Goal: Task Accomplishment & Management: Manage account settings

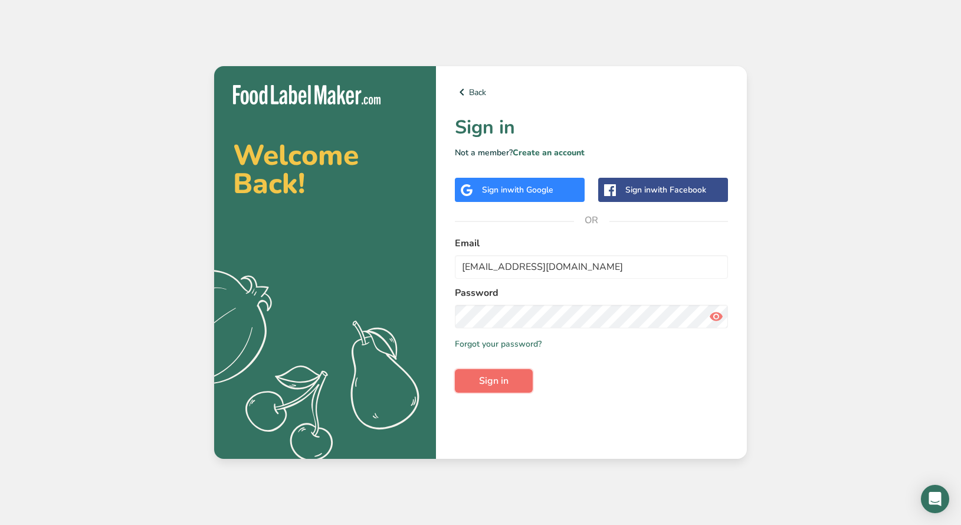
click at [489, 384] on span "Sign in" at bounding box center [494, 380] width 30 height 14
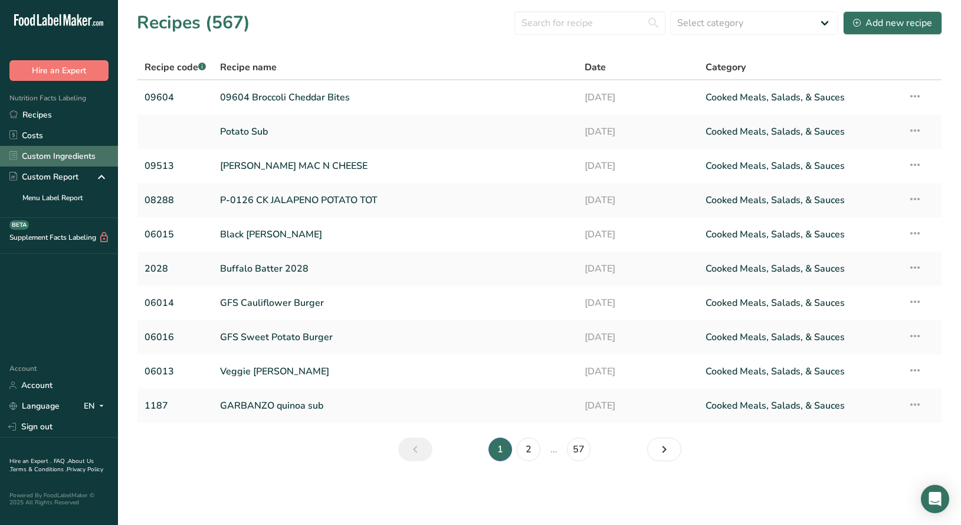
click at [52, 158] on link "Custom Ingredients" at bounding box center [59, 156] width 118 height 21
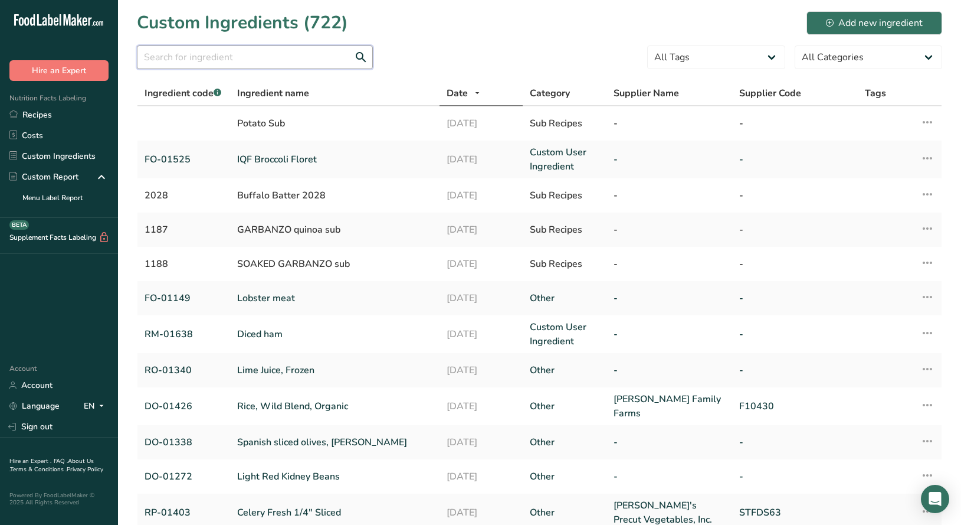
click at [178, 60] on input "text" at bounding box center [255, 57] width 236 height 24
paste input "DO-01646"
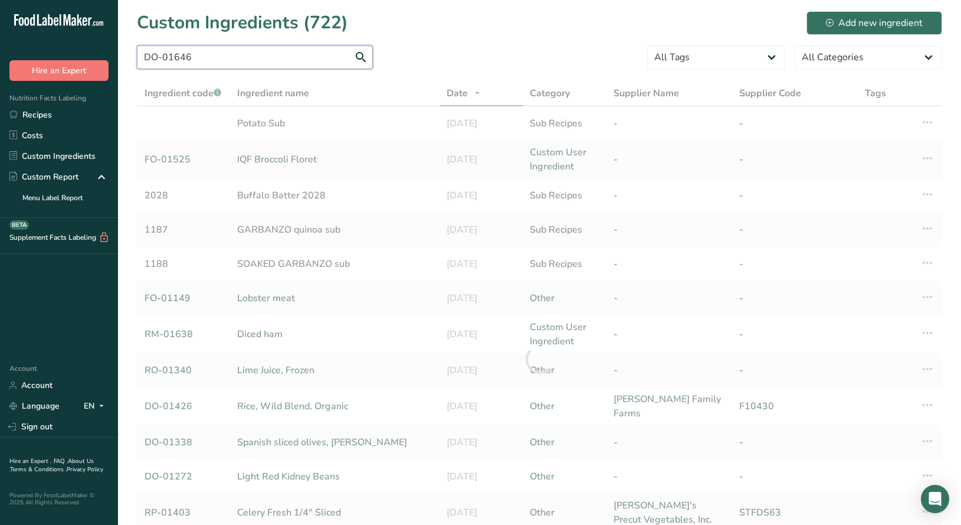
type input "DO-01646"
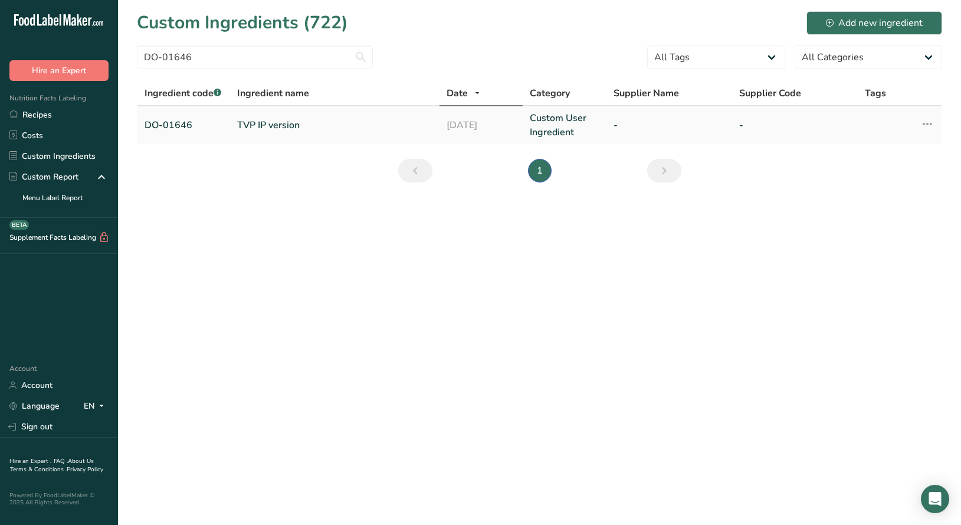
click at [175, 129] on link "DO-01646" at bounding box center [184, 125] width 78 height 14
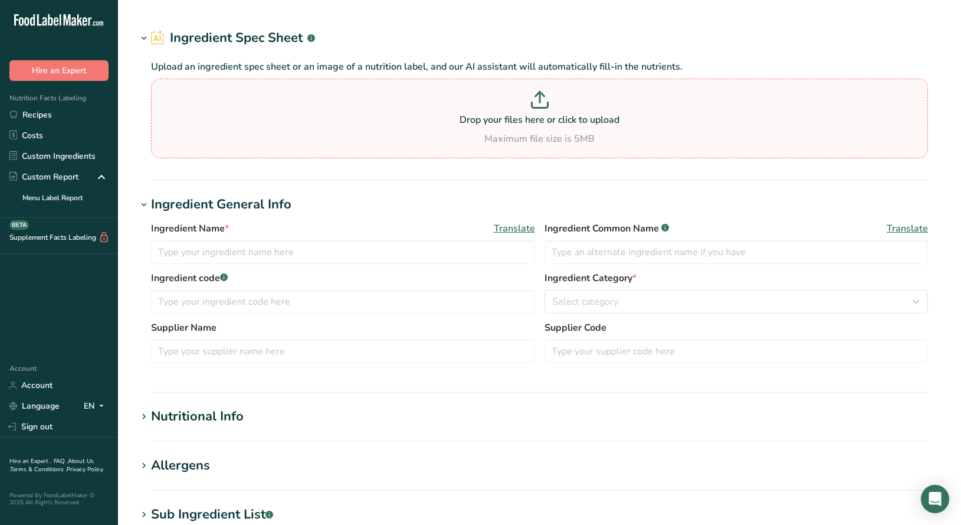
type input "TVP IP version"
type input "textured soy flour"
type input "DO-01646"
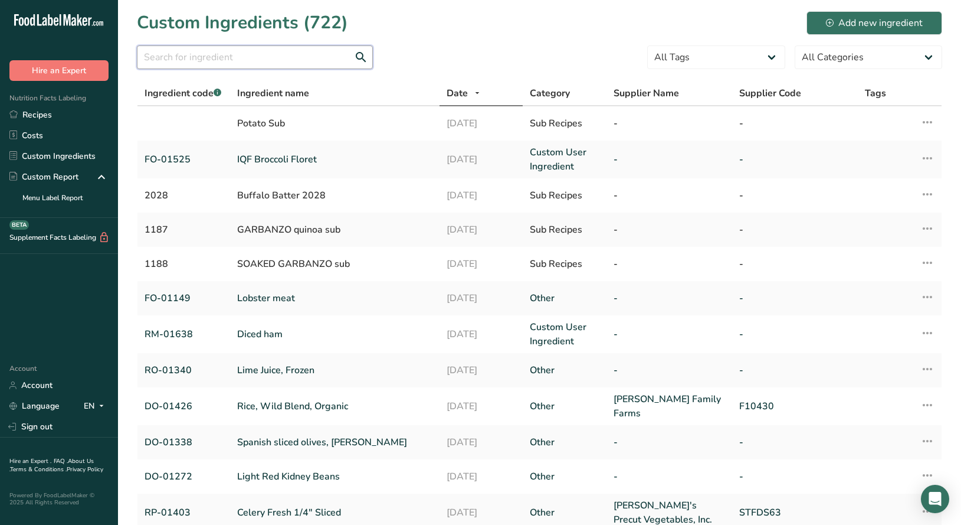
click at [182, 55] on input "text" at bounding box center [255, 57] width 236 height 24
paste input "DO-01646"
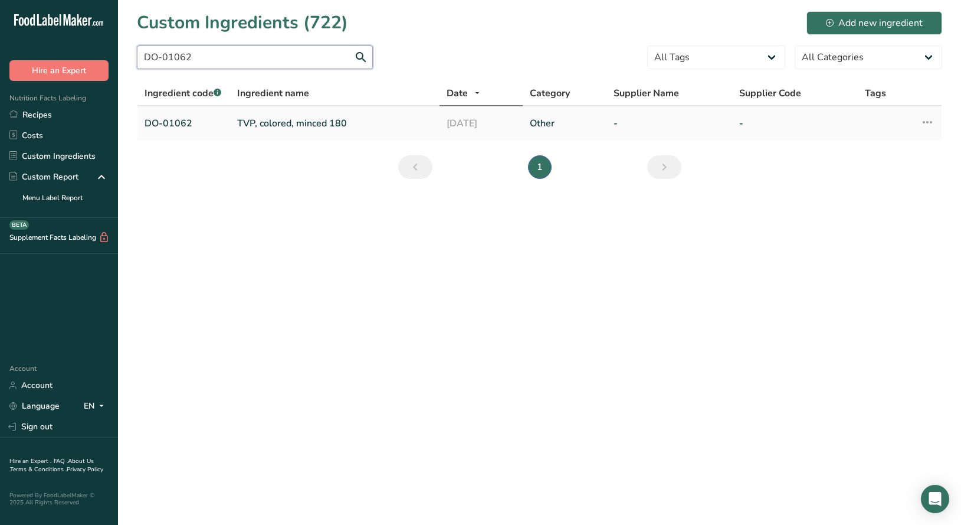
type input "DO-01062"
click at [251, 127] on link "TVP, colored, minced 180" at bounding box center [334, 123] width 195 height 14
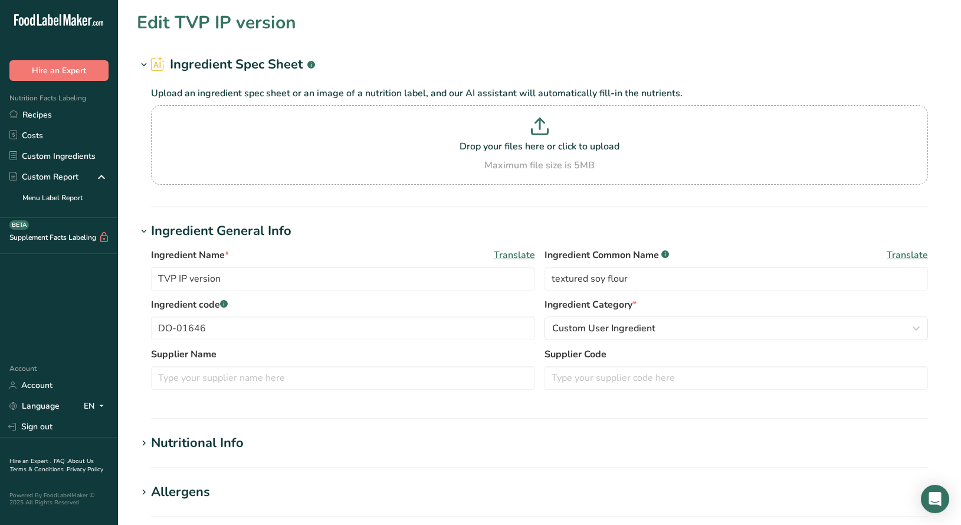
type input "TVP, colored, minced 180"
type input "DO-01062"
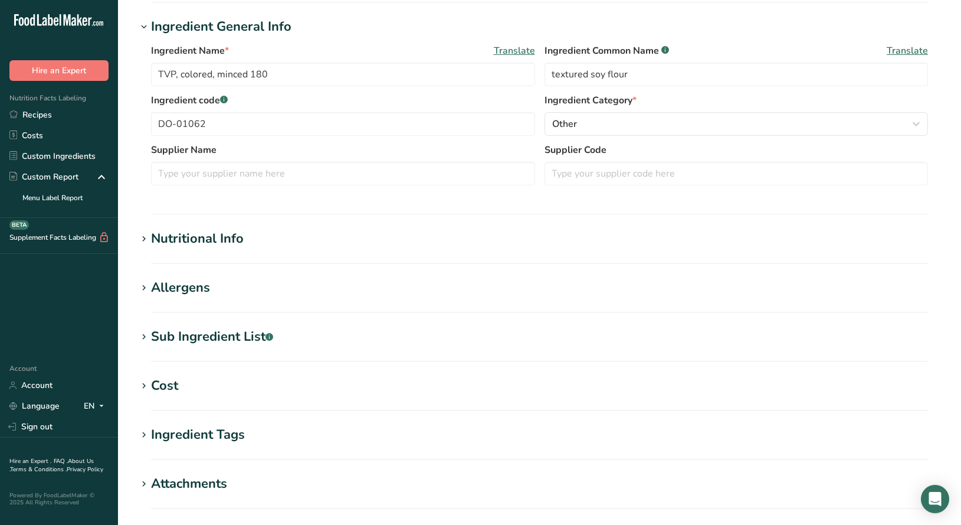
scroll to position [213, 0]
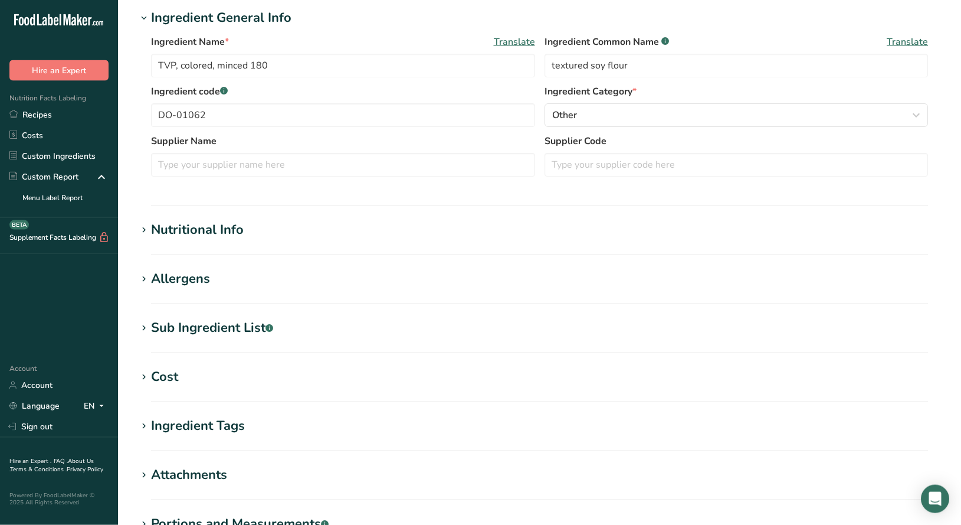
click at [146, 322] on icon at bounding box center [144, 328] width 11 height 17
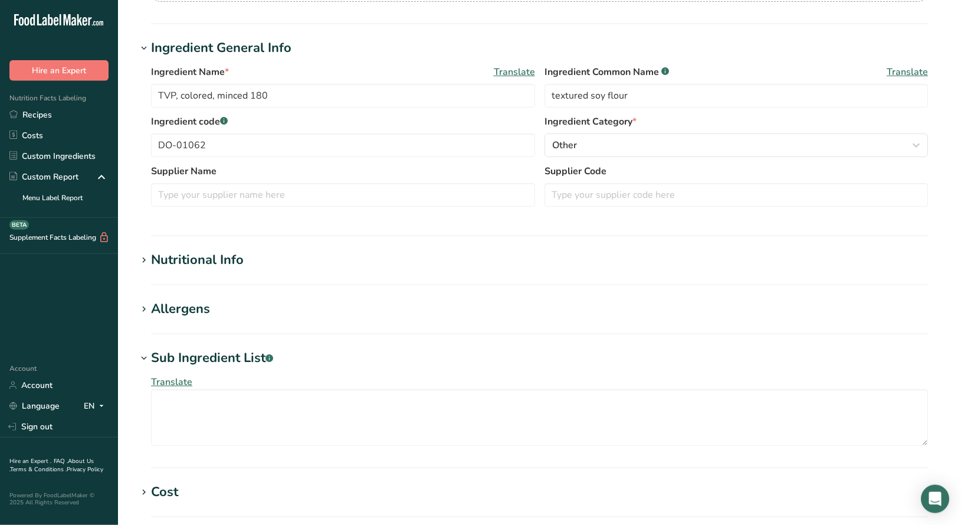
scroll to position [192, 0]
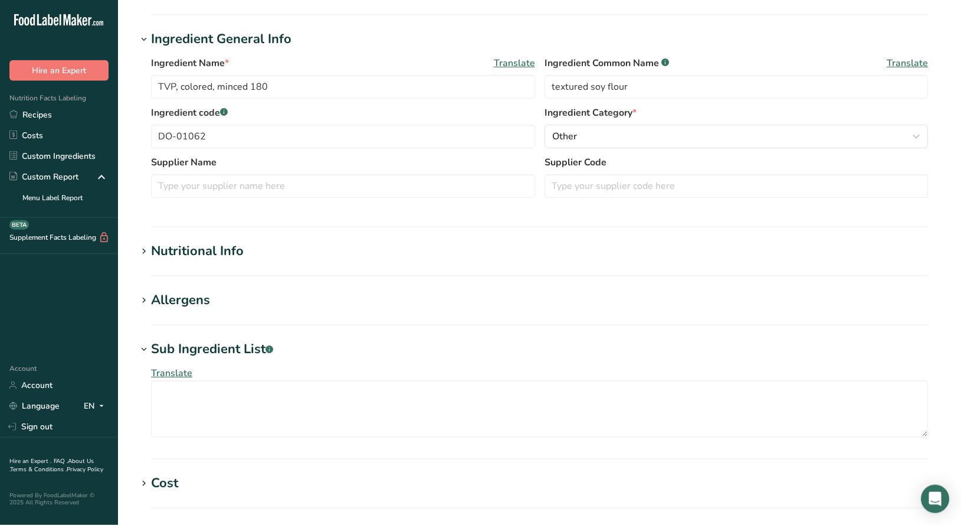
click at [160, 298] on div "Allergens" at bounding box center [180, 299] width 59 height 19
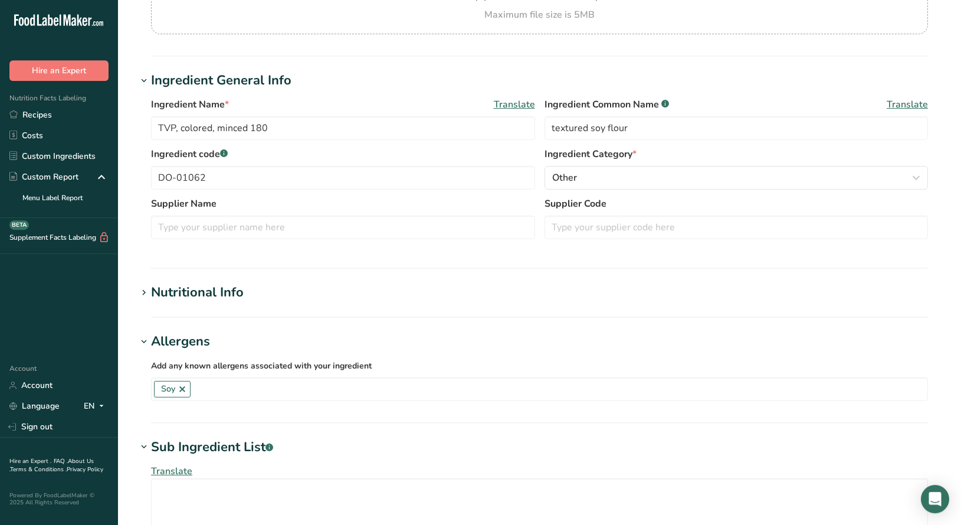
scroll to position [0, 0]
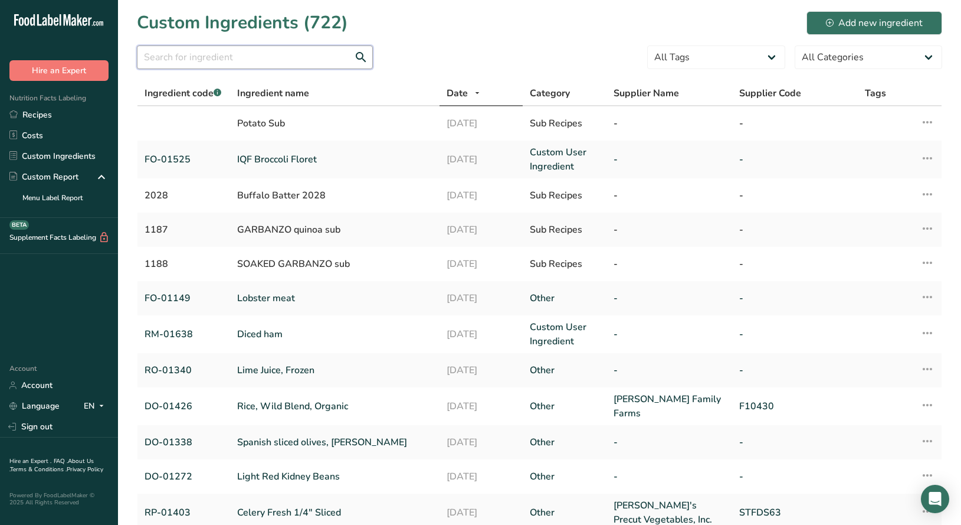
click at [218, 54] on input "text" at bounding box center [255, 57] width 236 height 24
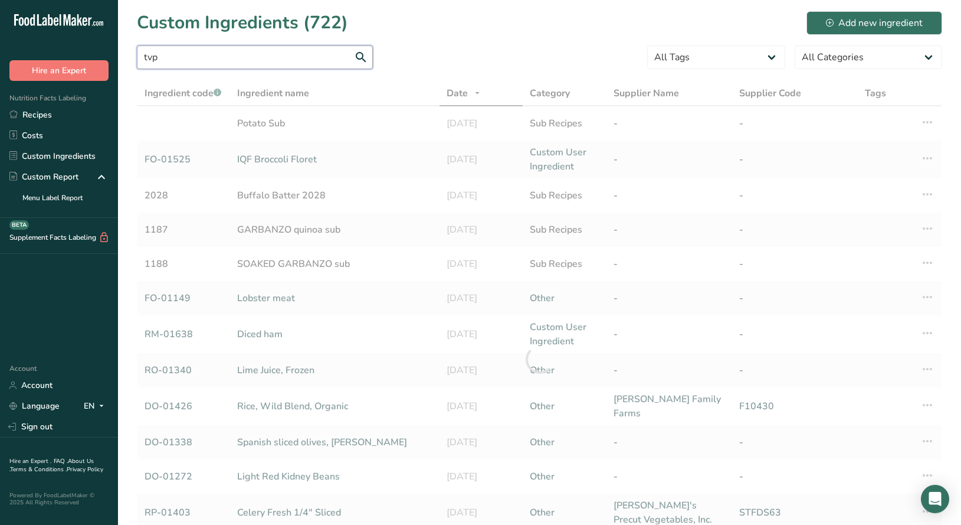
type input "tvp"
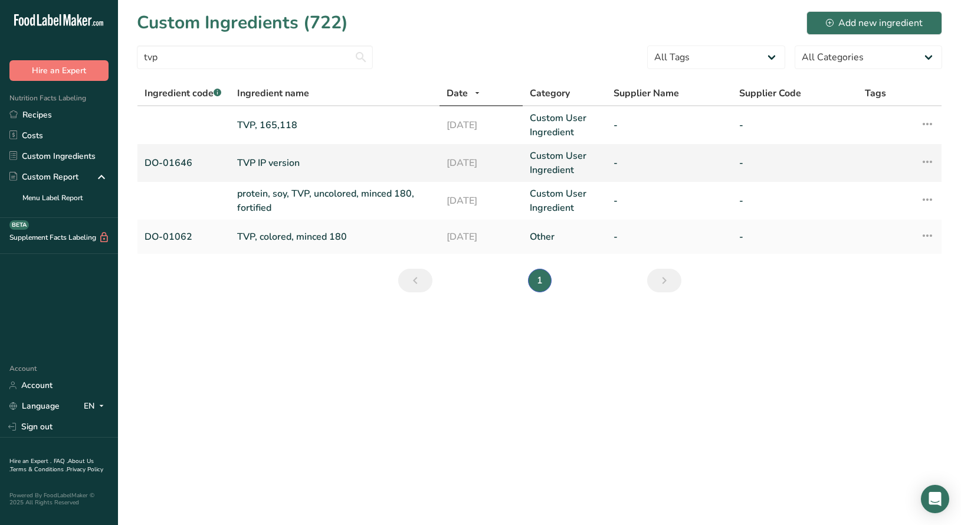
click at [172, 162] on link "DO-01646" at bounding box center [184, 163] width 78 height 14
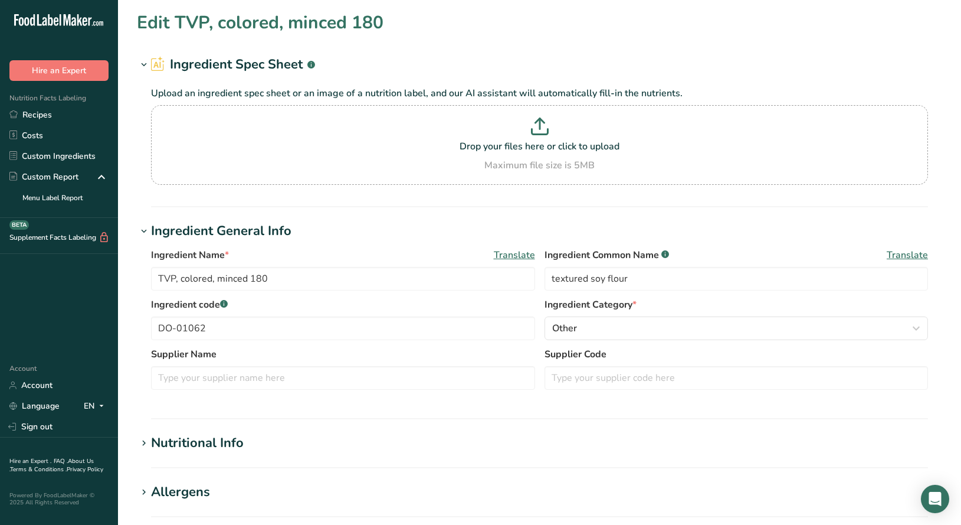
type input "TVP IP version"
type input "DO-01646"
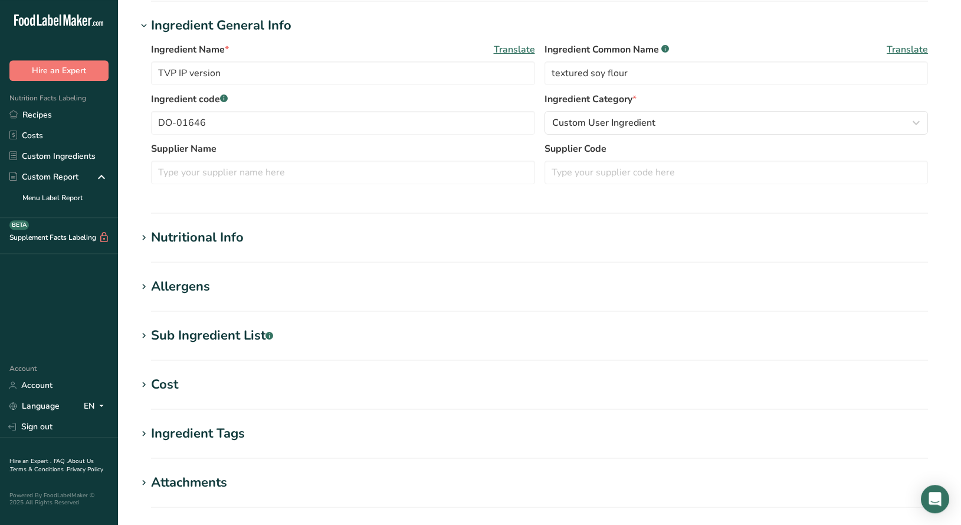
scroll to position [211, 0]
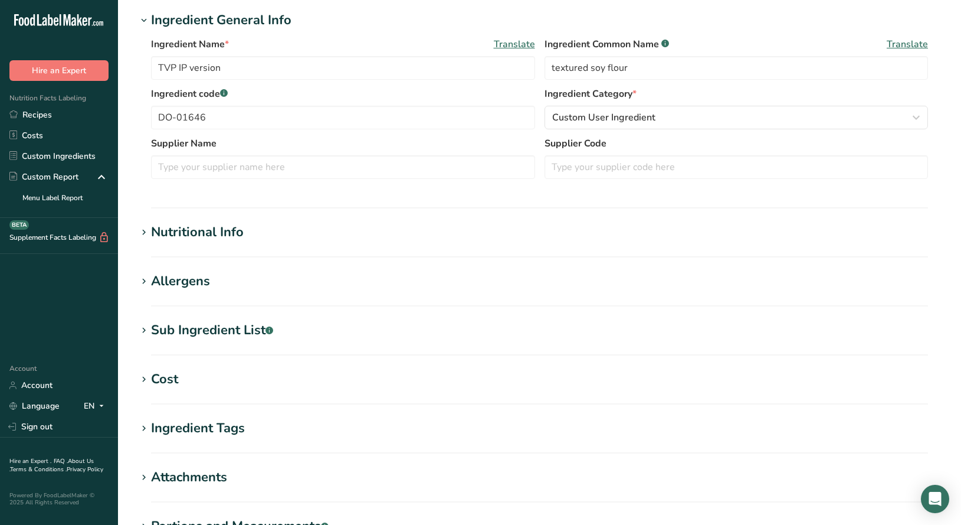
click at [139, 278] on icon at bounding box center [144, 281] width 11 height 17
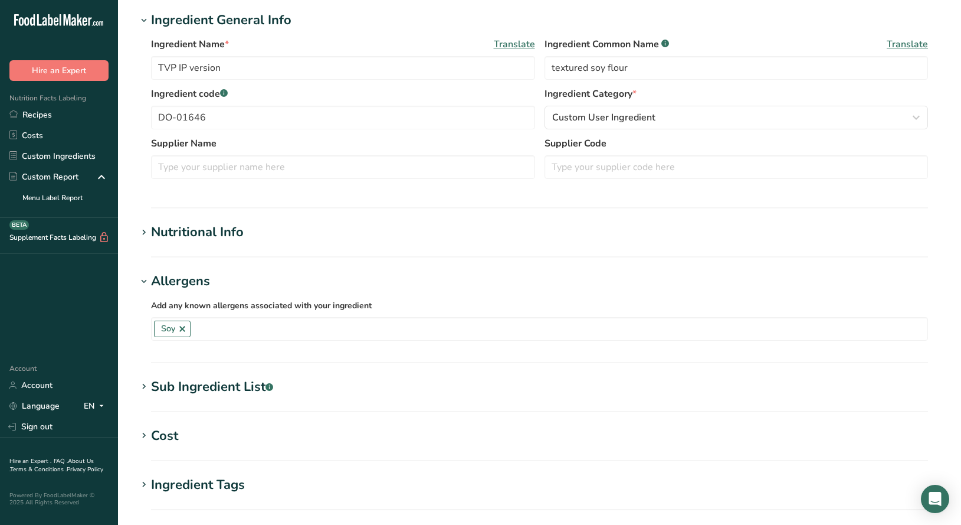
click at [142, 386] on icon at bounding box center [144, 386] width 11 height 17
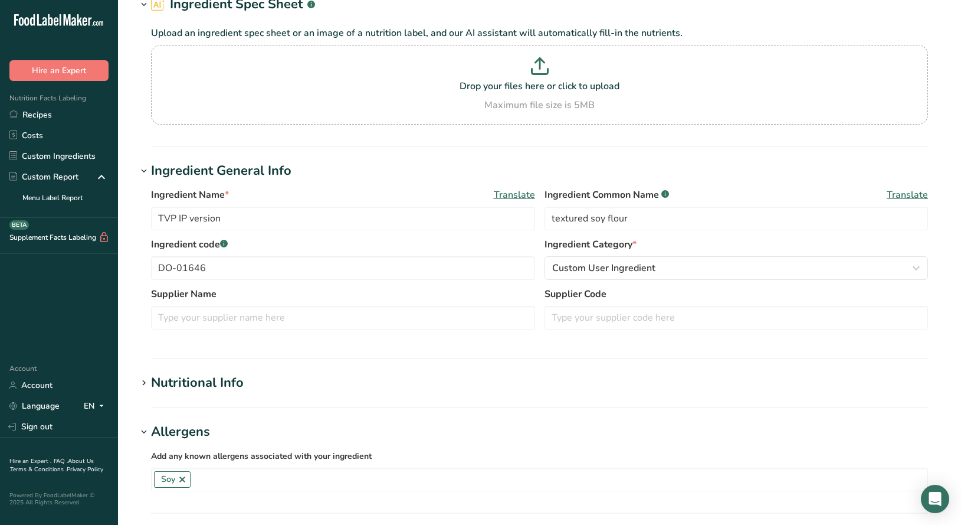
scroll to position [0, 0]
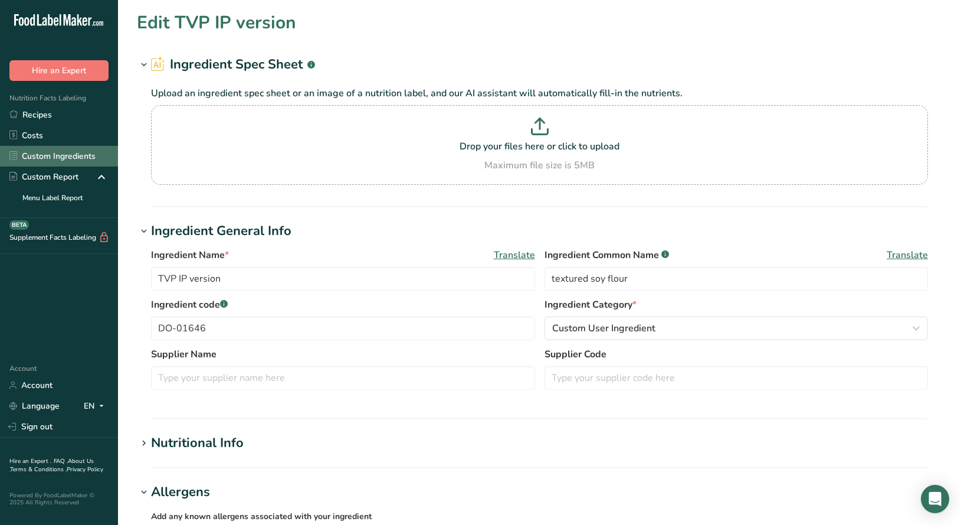
click at [58, 157] on link "Custom Ingredients" at bounding box center [59, 156] width 118 height 21
